Goal: Transaction & Acquisition: Purchase product/service

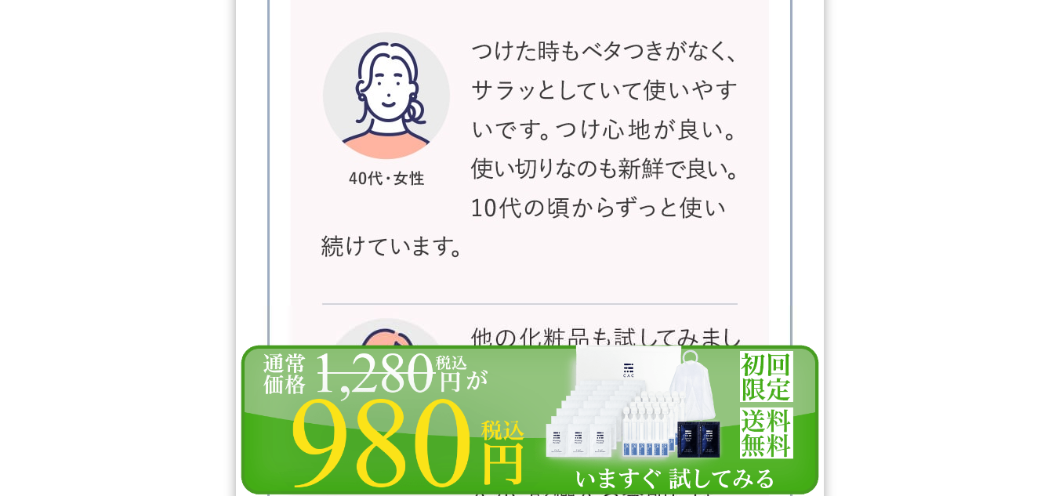
scroll to position [26772, 0]
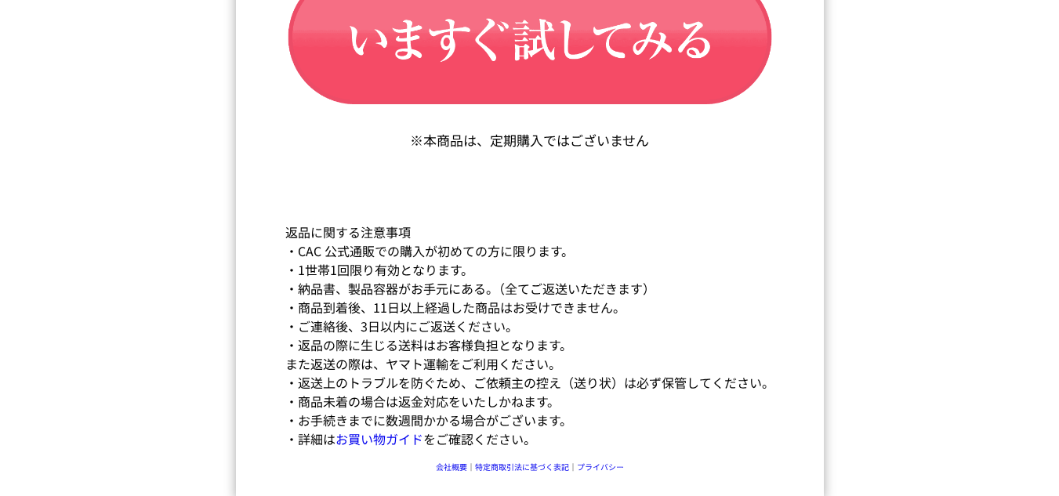
click at [542, 466] on img at bounding box center [530, 498] width 588 height 153
click at [505, 468] on img at bounding box center [530, 498] width 588 height 153
click at [441, 462] on img at bounding box center [530, 498] width 588 height 153
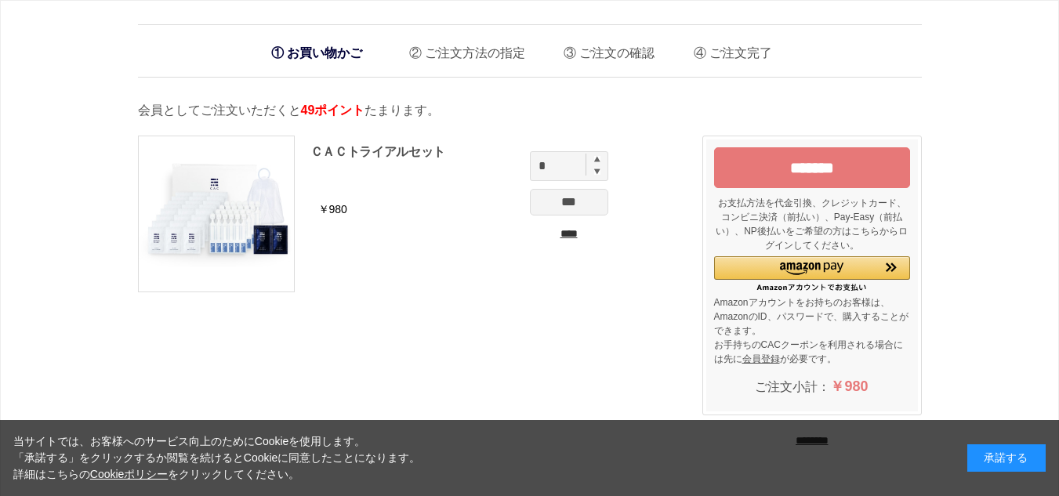
click at [1005, 453] on div "承諾する" at bounding box center [1006, 458] width 78 height 27
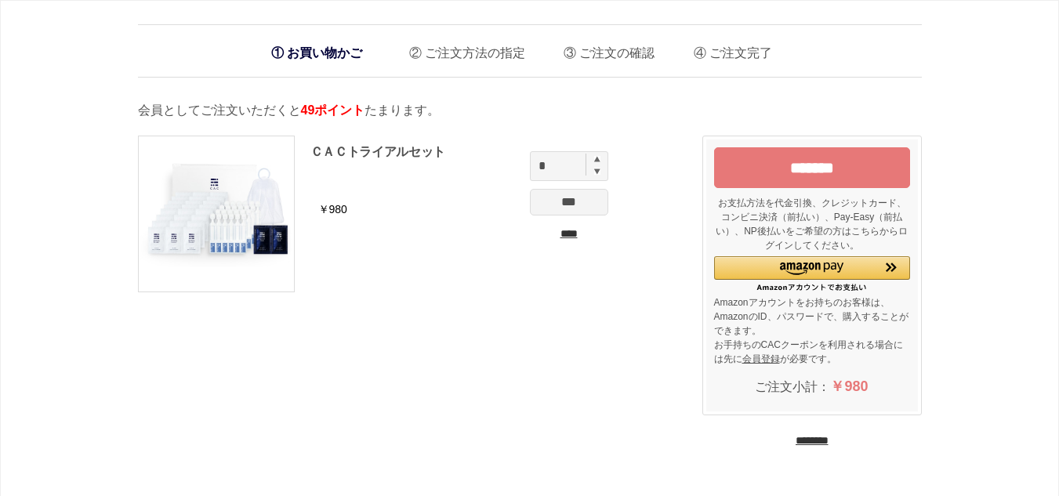
scroll to position [408, 0]
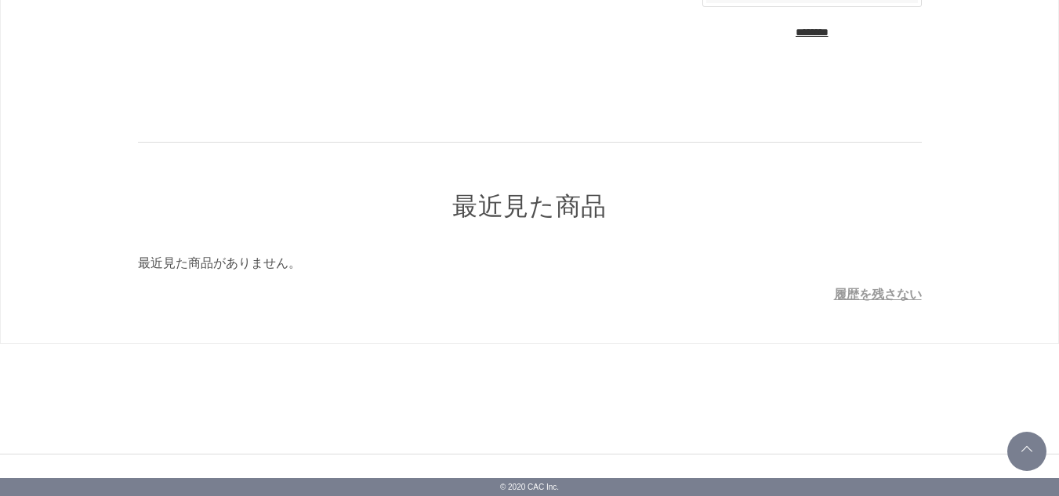
click at [537, 492] on p "© 2020 CAC Inc." at bounding box center [529, 487] width 1059 height 18
